Goal: Find contact information: Find contact information

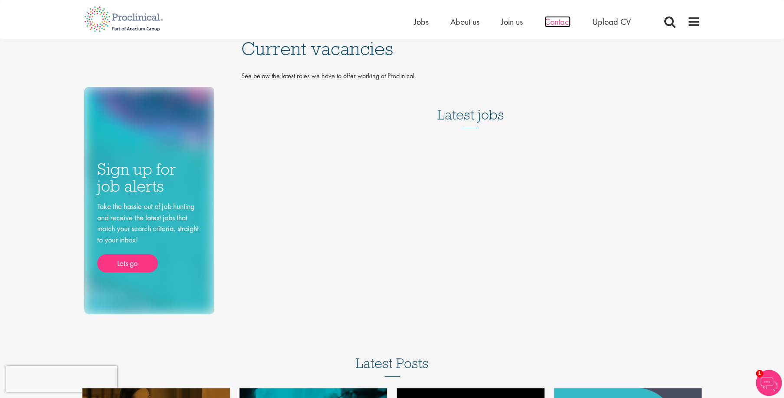
click at [549, 22] on span "Contact" at bounding box center [558, 21] width 26 height 11
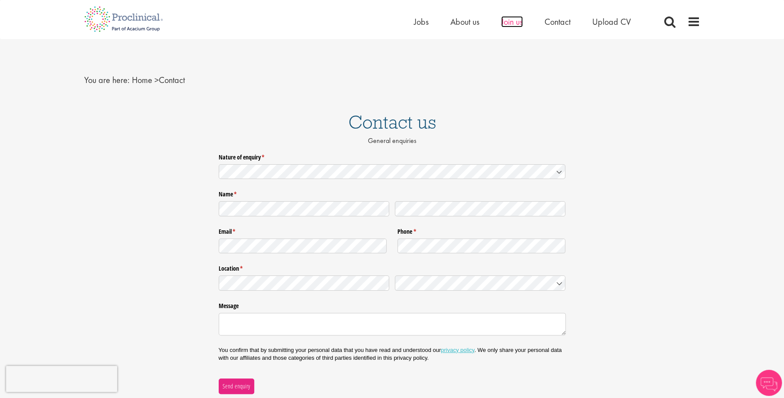
click at [516, 22] on span "Join us" at bounding box center [512, 21] width 22 height 11
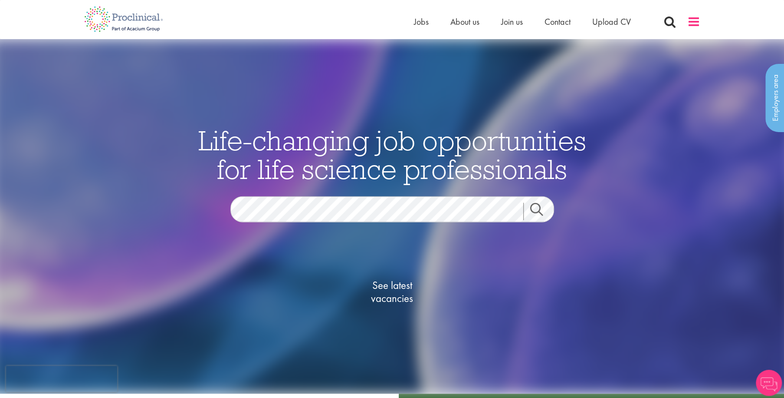
click at [694, 17] on span at bounding box center [693, 21] width 13 height 13
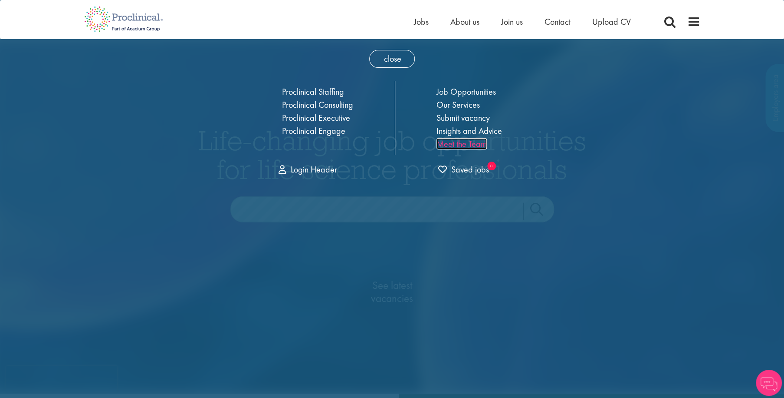
click at [469, 148] on link "Meet the Team" at bounding box center [462, 143] width 50 height 11
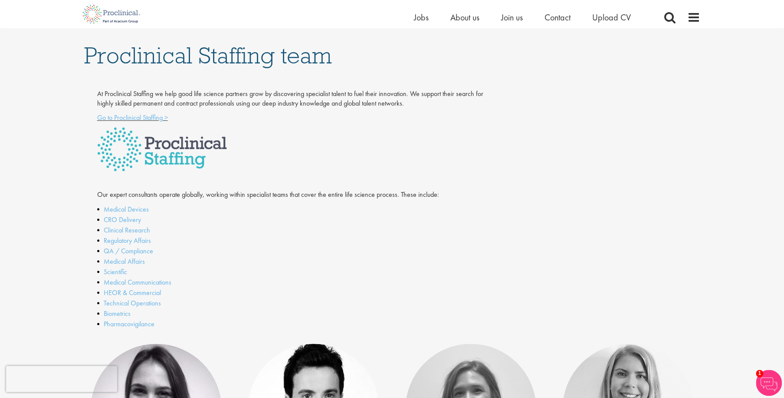
scroll to position [18, 0]
